Goal: Find specific page/section: Find specific page/section

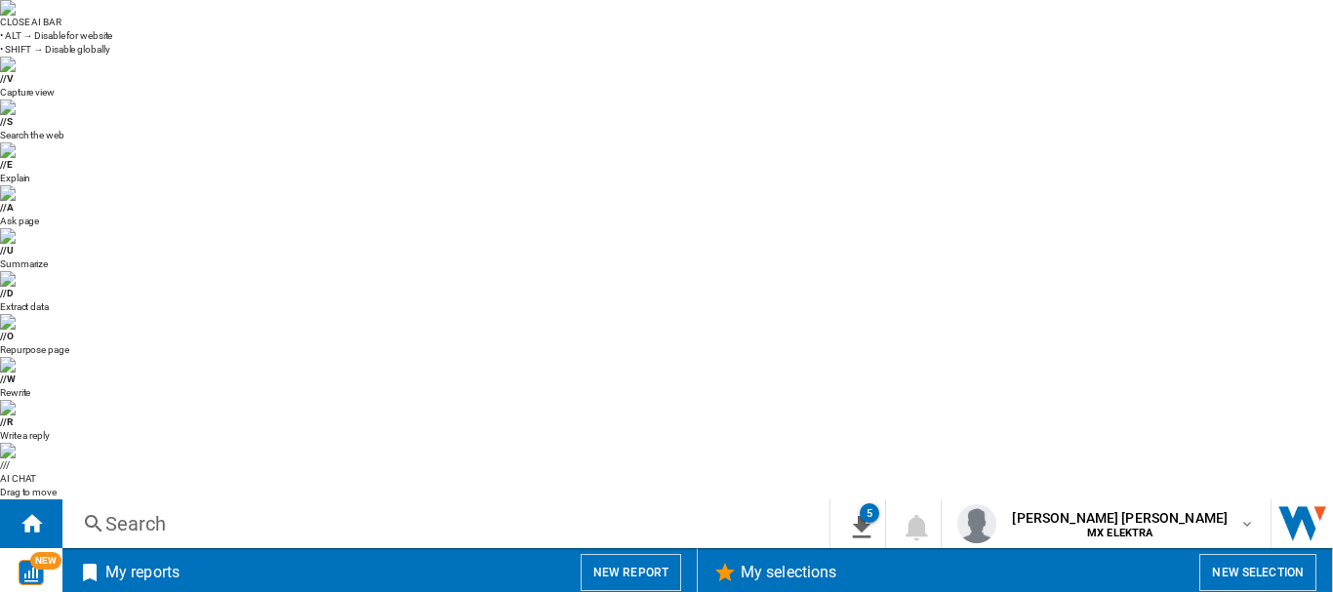
scroll to position [1452, 0]
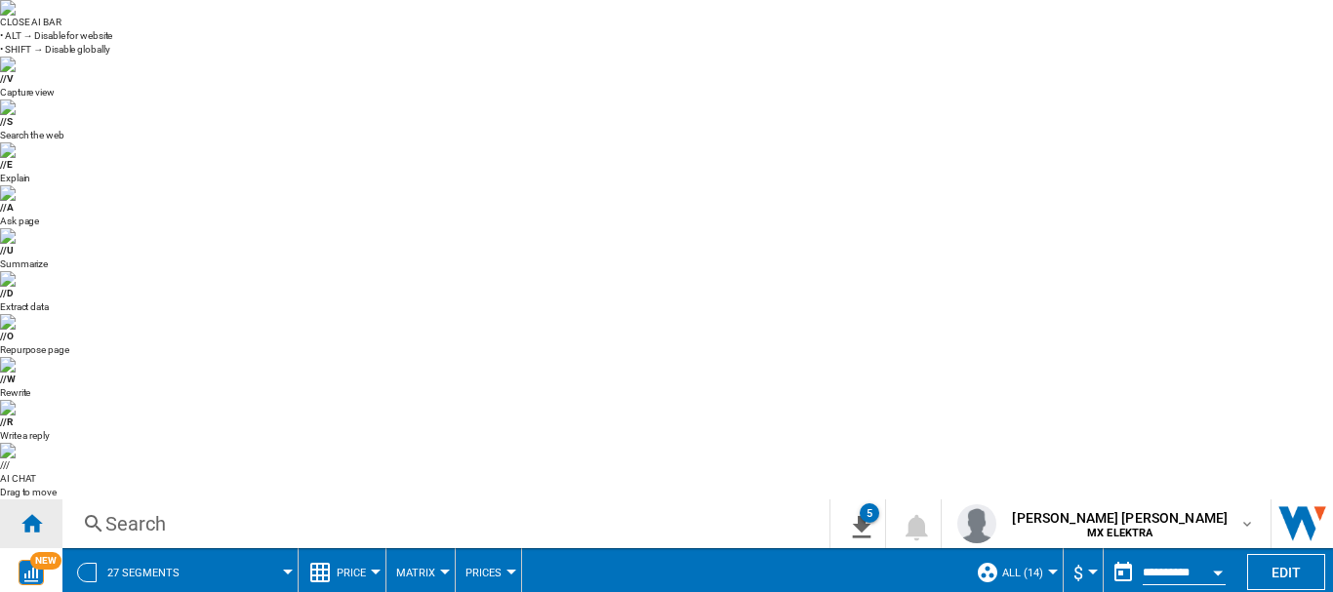
click at [35, 511] on ng-md-icon "Home" at bounding box center [31, 522] width 23 height 23
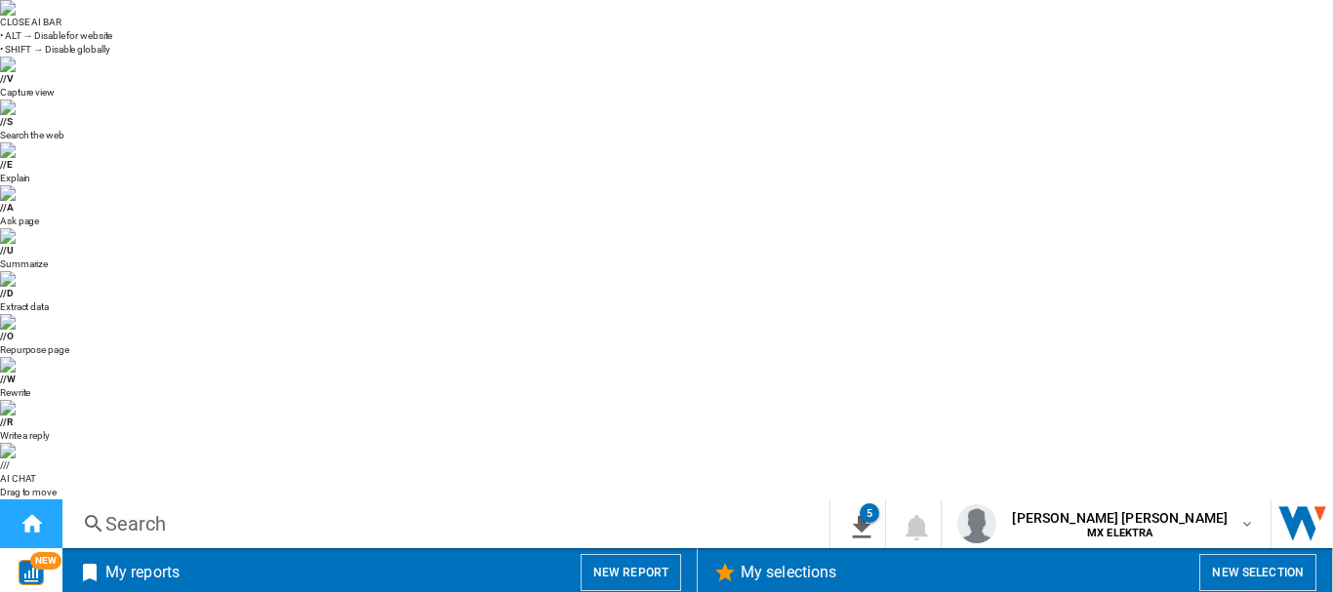
click at [41, 511] on ng-md-icon "Home" at bounding box center [31, 522] width 23 height 23
click at [57, 499] on div "Home" at bounding box center [31, 523] width 62 height 49
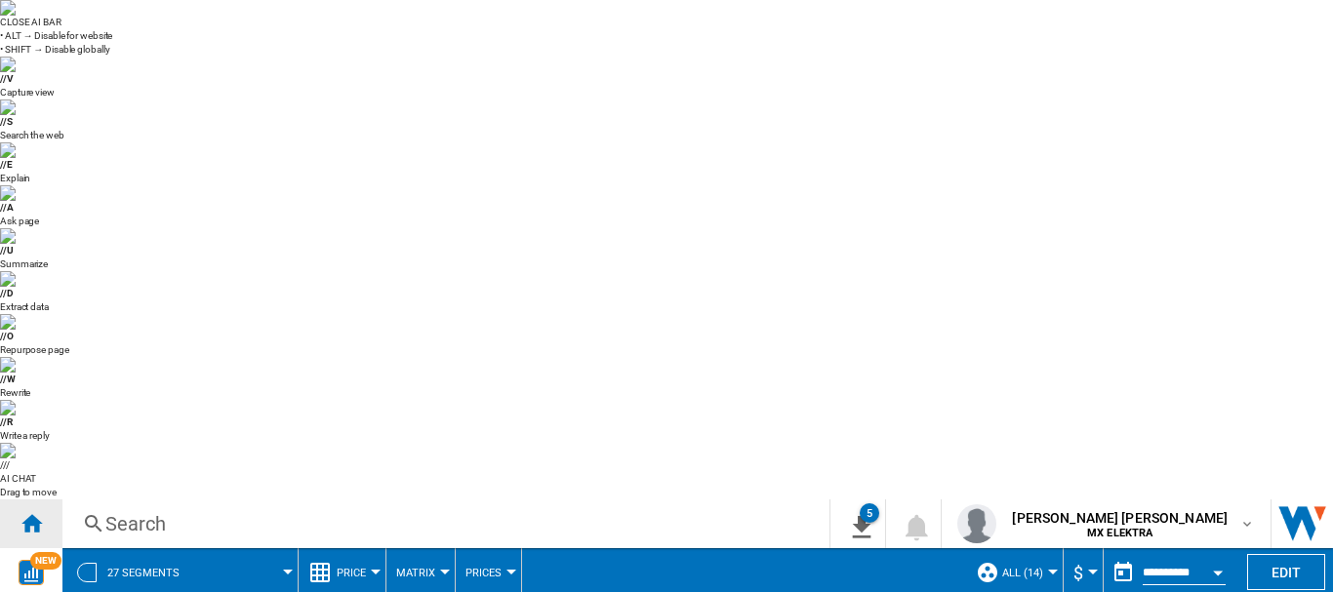
click at [43, 499] on div "Home" at bounding box center [31, 523] width 62 height 49
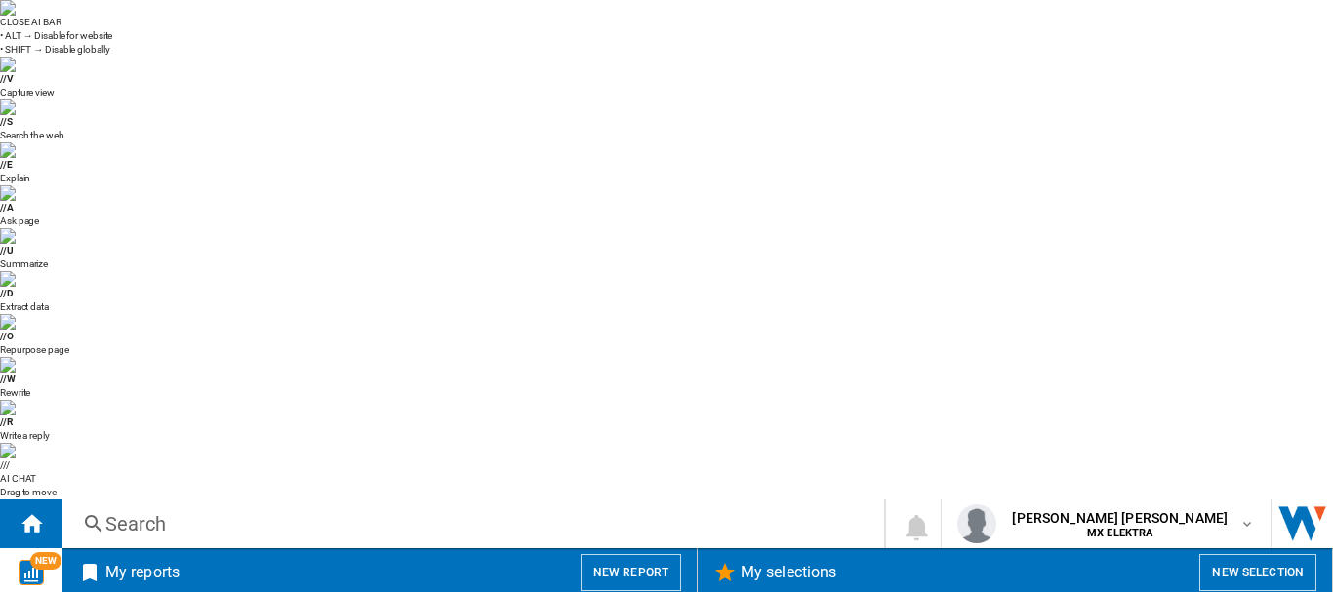
scroll to position [1452, 0]
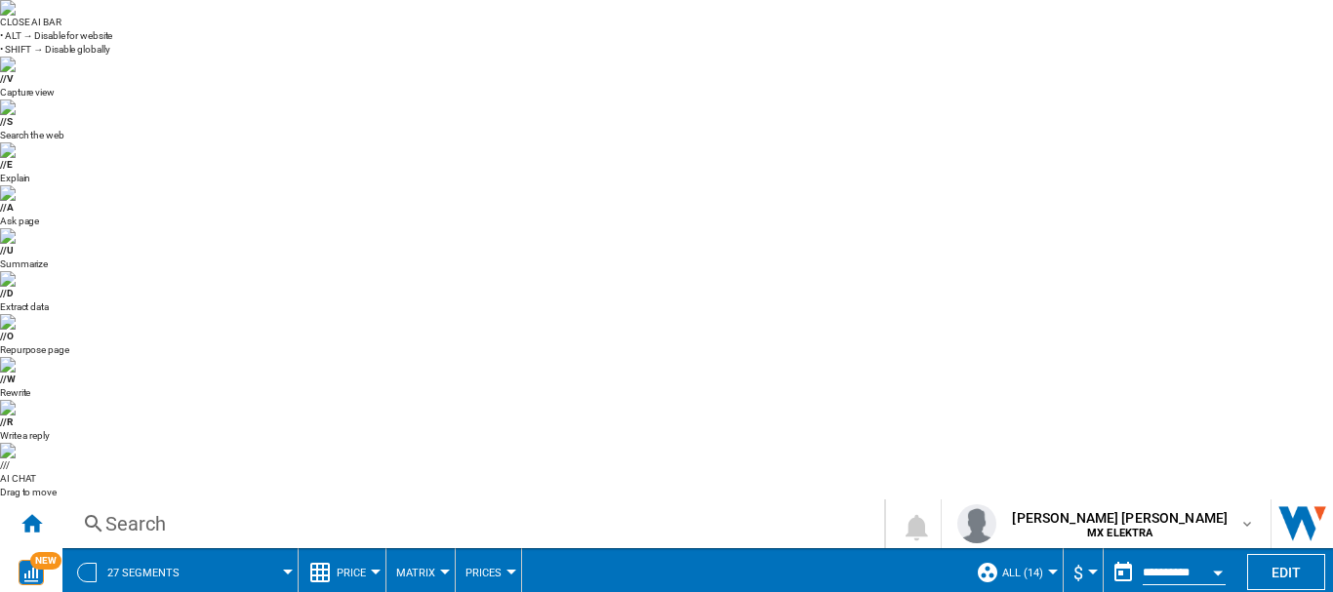
click at [359, 567] on span "Price" at bounding box center [351, 573] width 29 height 13
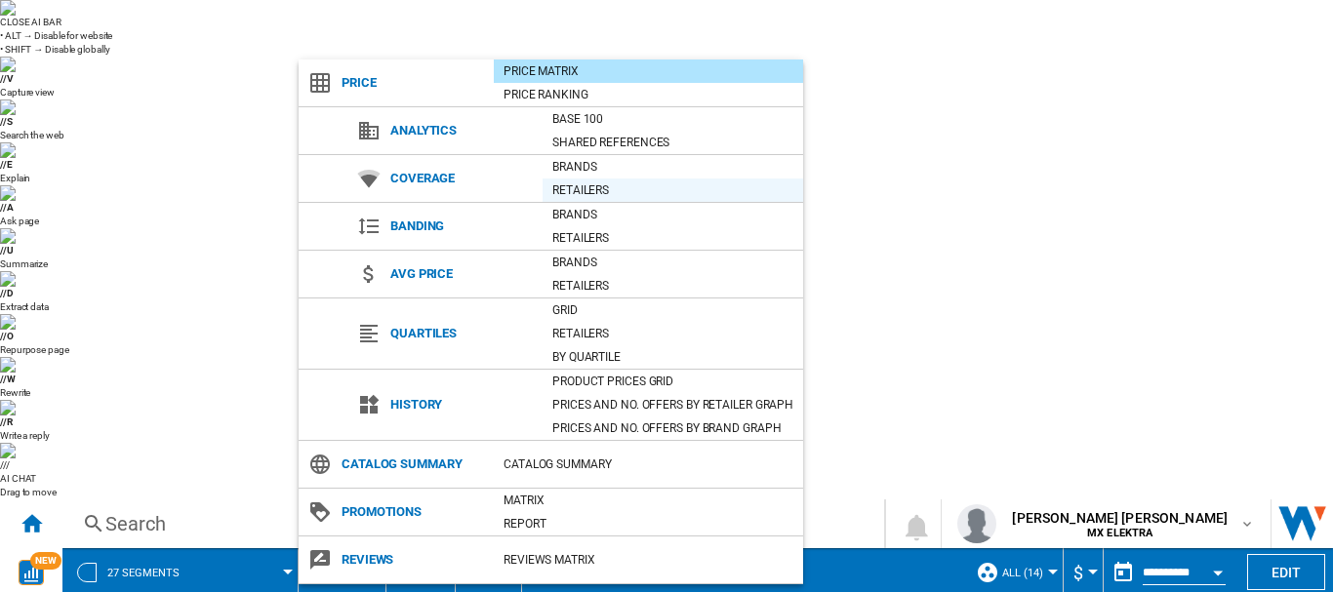
click at [583, 179] on div "Retailers" at bounding box center [672, 190] width 260 height 23
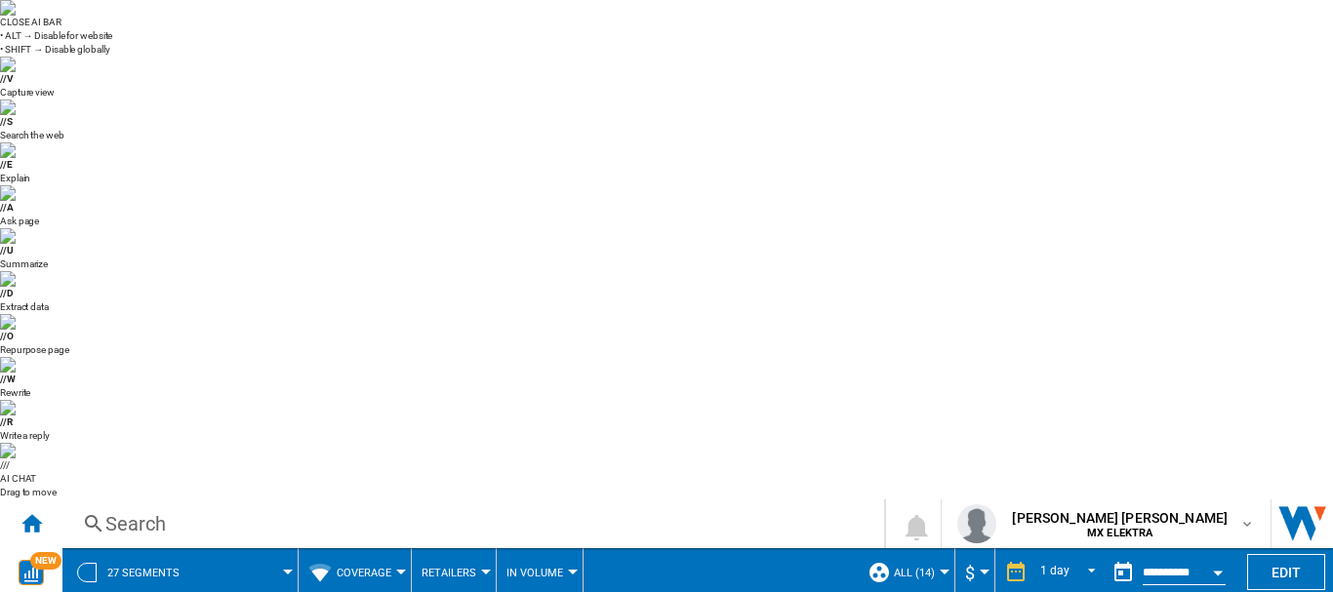
click at [286, 570] on div at bounding box center [288, 572] width 10 height 5
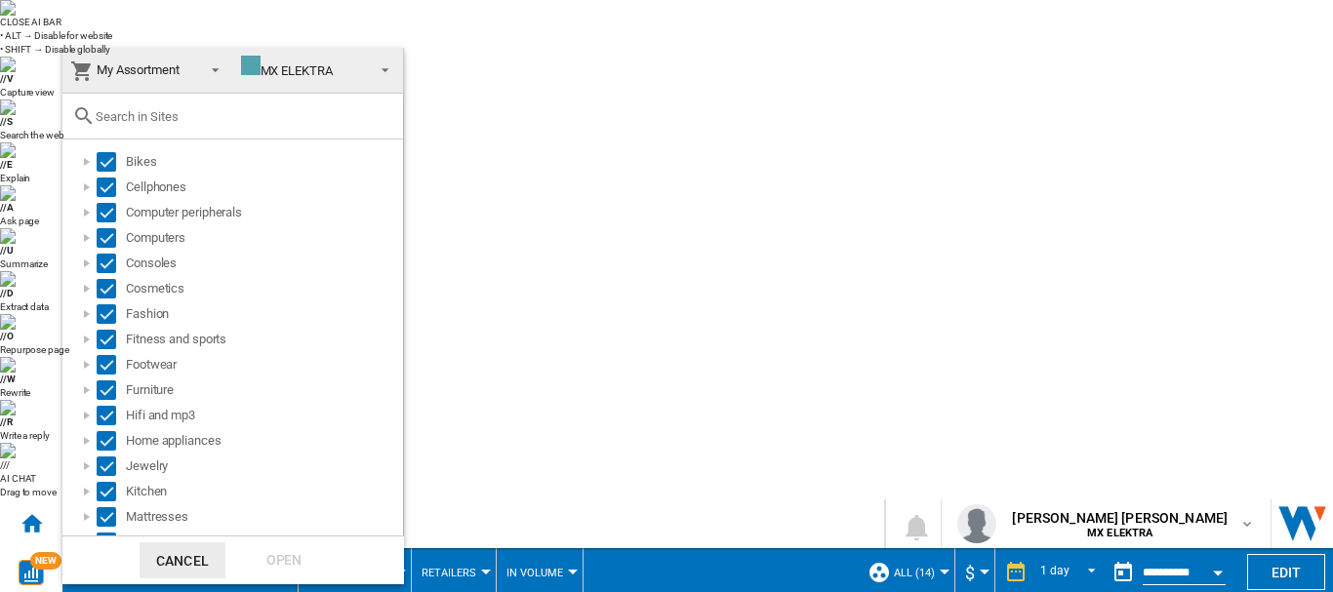
click at [298, 82] on span "MX ELEKTRA" at bounding box center [303, 70] width 124 height 29
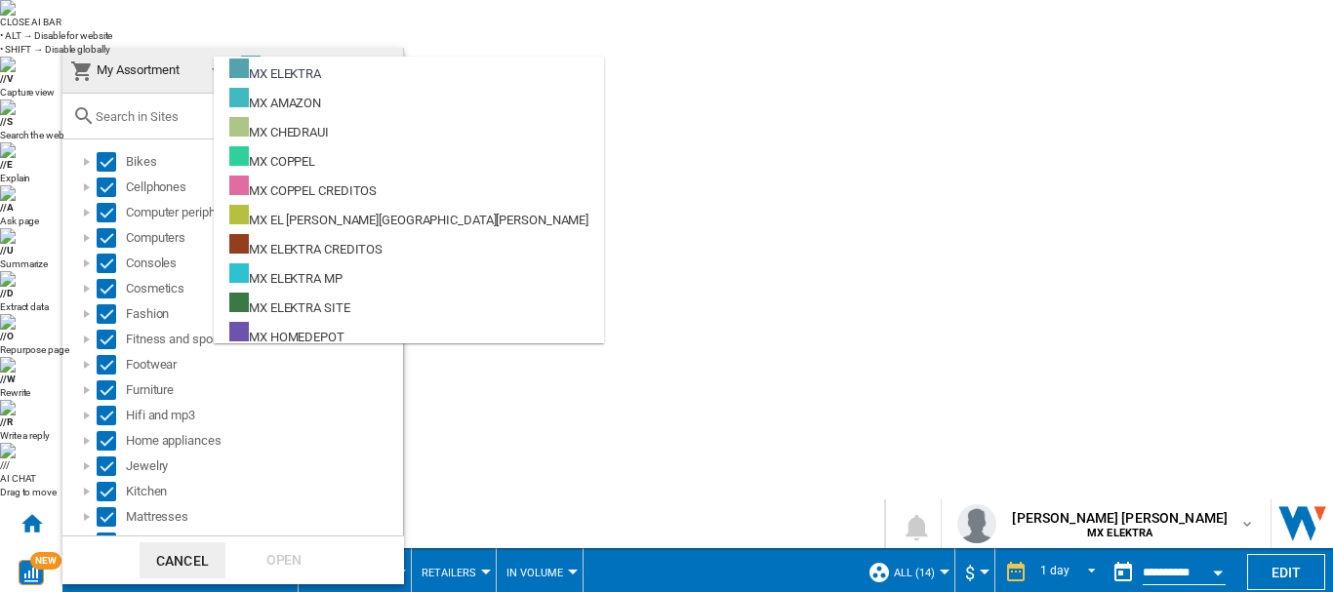
click at [474, 117] on md-backdrop at bounding box center [666, 296] width 1333 height 592
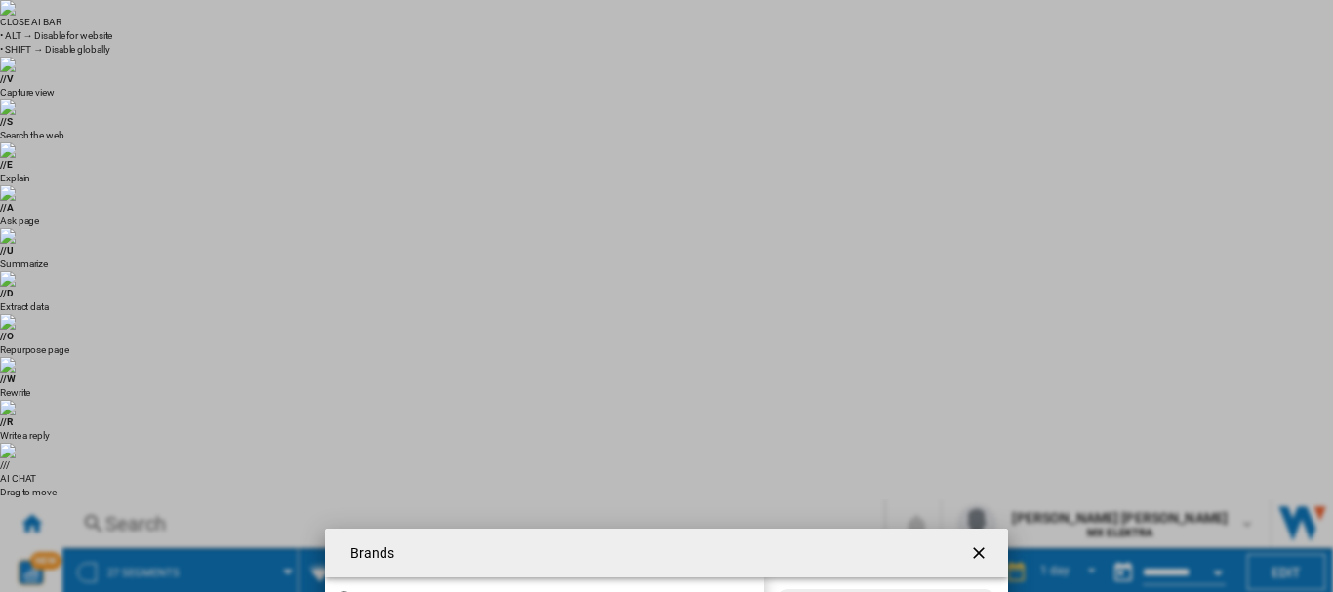
click at [975, 543] on ng-md-icon "getI18NText('BUTTONS.CLOSE_DIALOG')" at bounding box center [980, 554] width 23 height 23
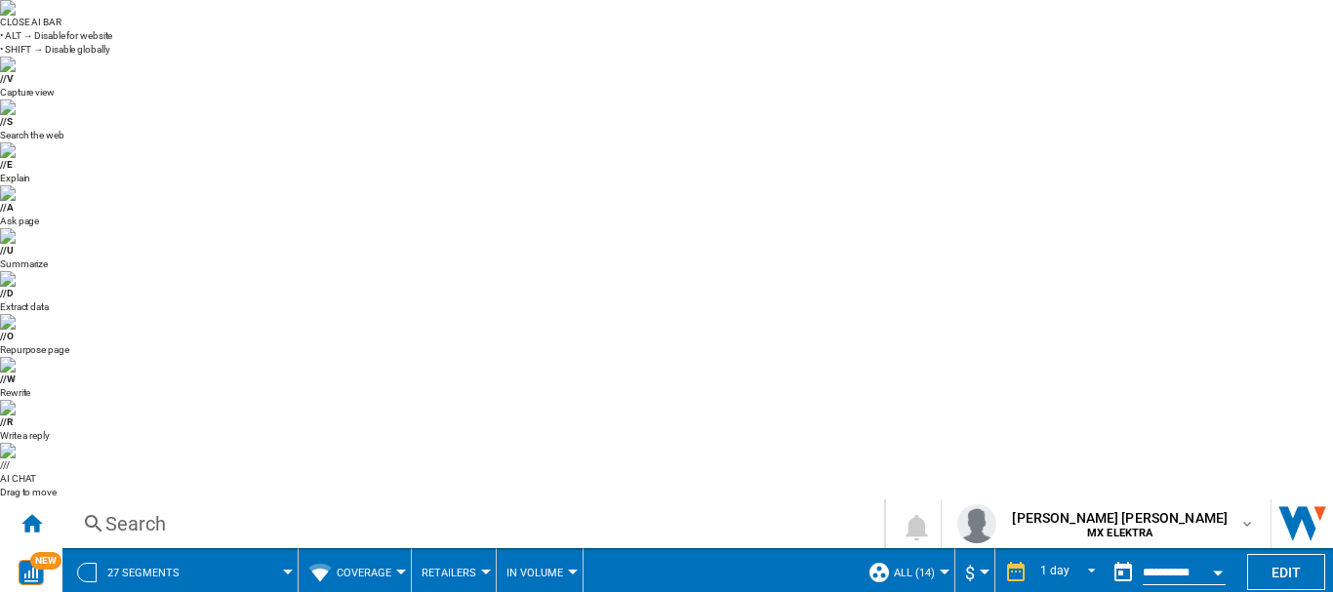
click at [122, 567] on span "27 segments" at bounding box center [143, 573] width 72 height 13
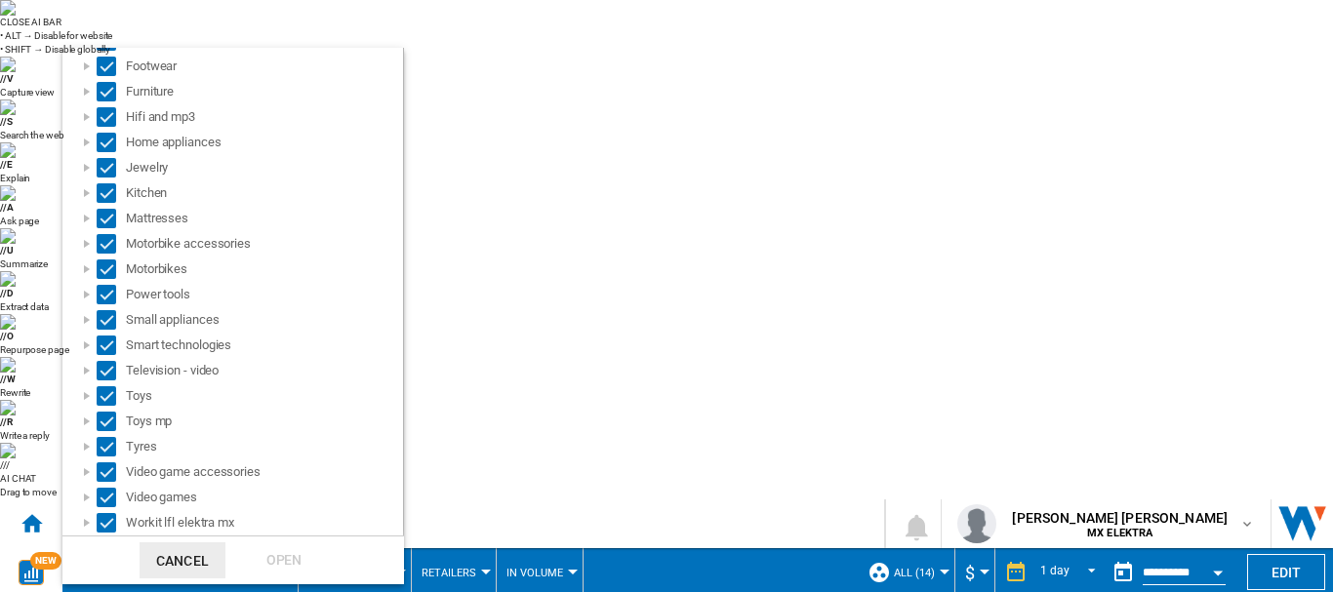
scroll to position [0, 0]
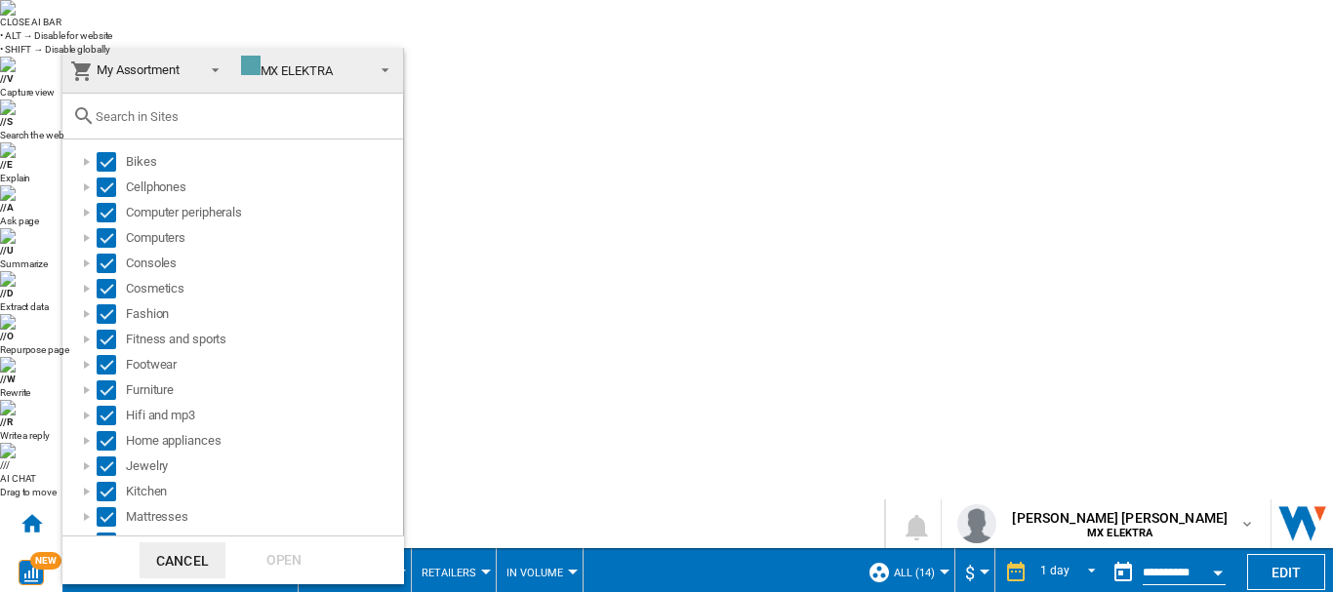
click at [192, 554] on button "Cancel" at bounding box center [182, 560] width 86 height 36
